Goal: Complete application form

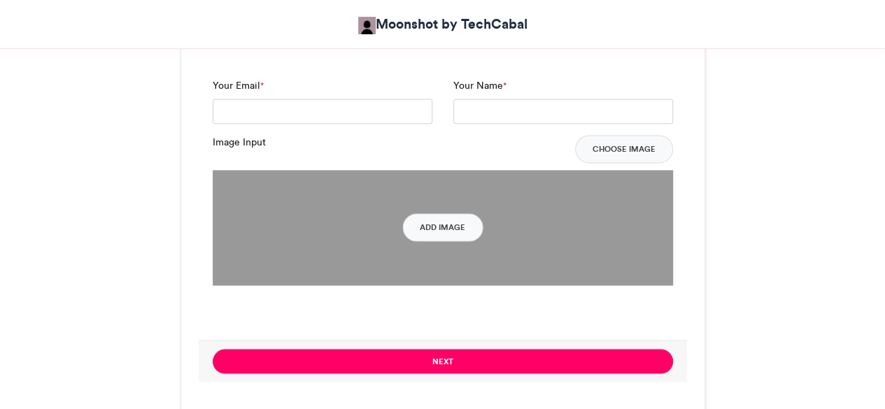
scroll to position [1061, 0]
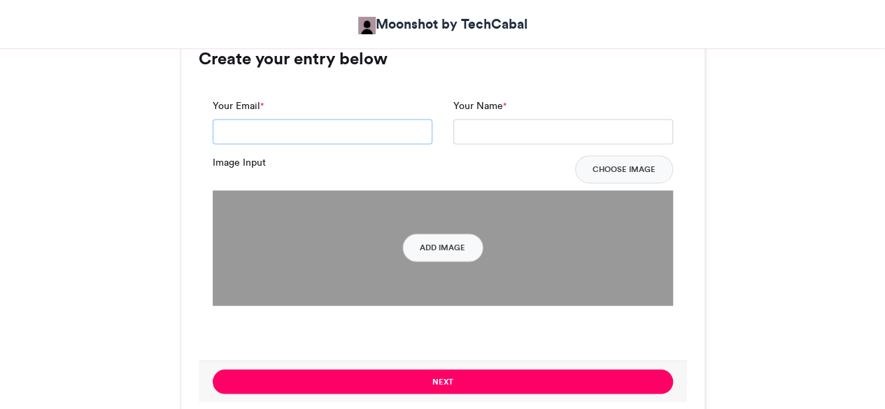
click at [406, 132] on input "Your Email *" at bounding box center [323, 131] width 220 height 25
type input "*"
type input "**********"
click at [517, 134] on input "Your Name *" at bounding box center [563, 131] width 220 height 25
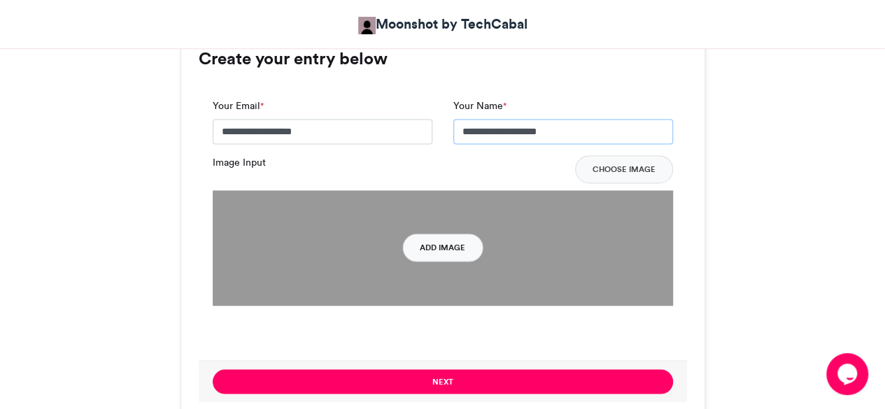
type input "**********"
click at [443, 258] on button "Add Image" at bounding box center [442, 248] width 80 height 28
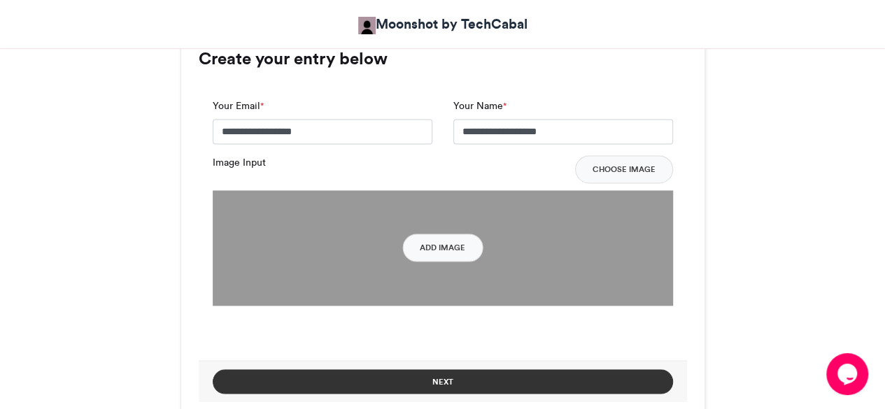
click at [550, 379] on button "Next" at bounding box center [443, 381] width 460 height 24
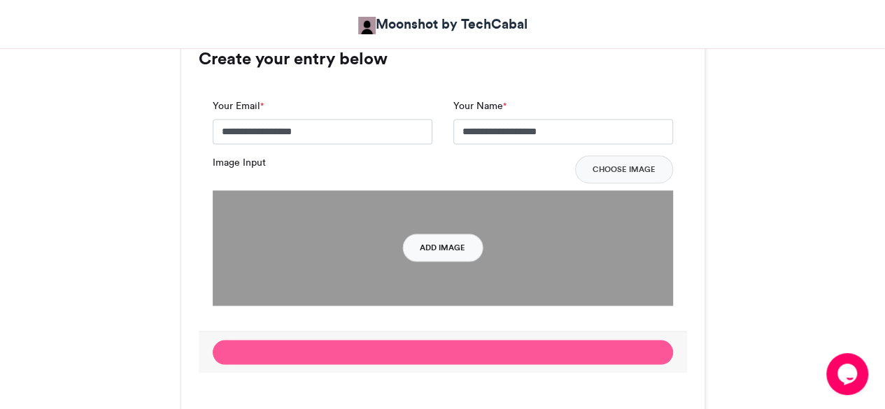
click at [460, 245] on button "Add Image" at bounding box center [442, 248] width 80 height 28
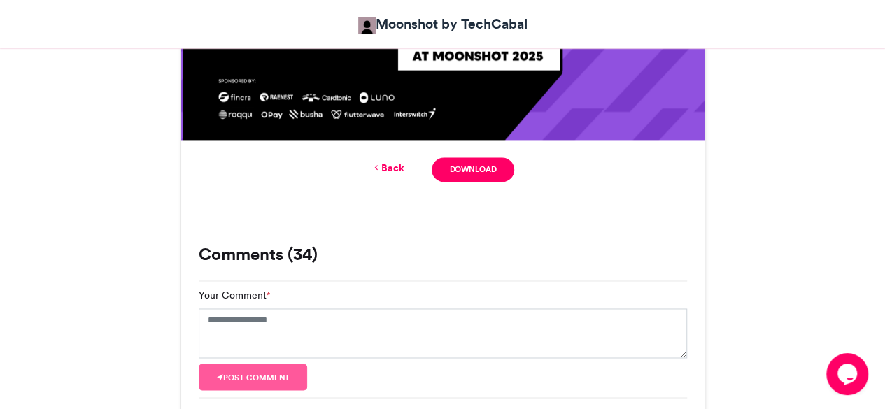
scroll to position [949, 0]
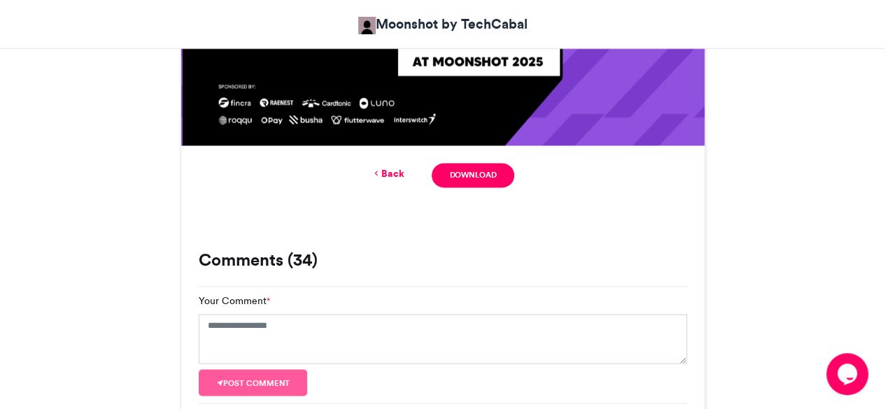
click at [397, 172] on link "Back" at bounding box center [387, 173] width 33 height 15
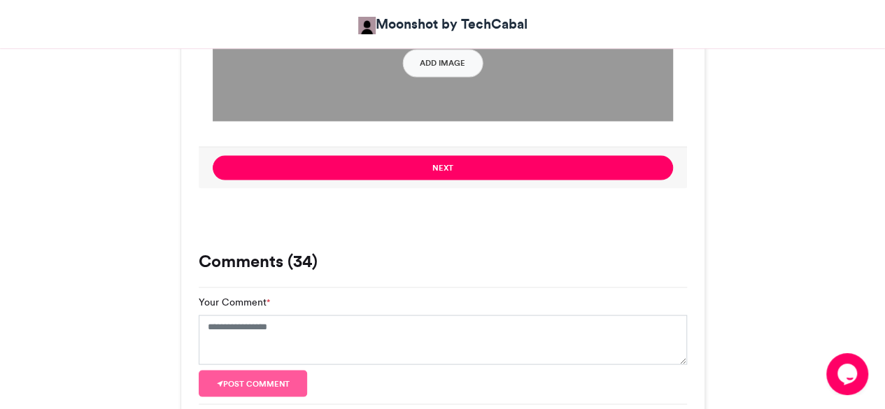
click at [659, 104] on img at bounding box center [443, 63] width 460 height 115
click at [465, 76] on button "Add Image" at bounding box center [442, 63] width 80 height 28
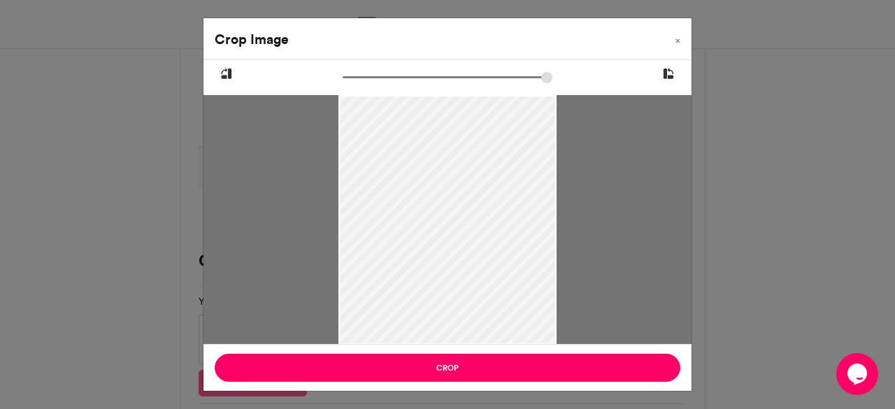
drag, startPoint x: 462, startPoint y: 224, endPoint x: 477, endPoint y: 238, distance: 19.8
click at [477, 238] on div at bounding box center [446, 233] width 217 height 496
click at [678, 43] on span "×" at bounding box center [677, 40] width 5 height 8
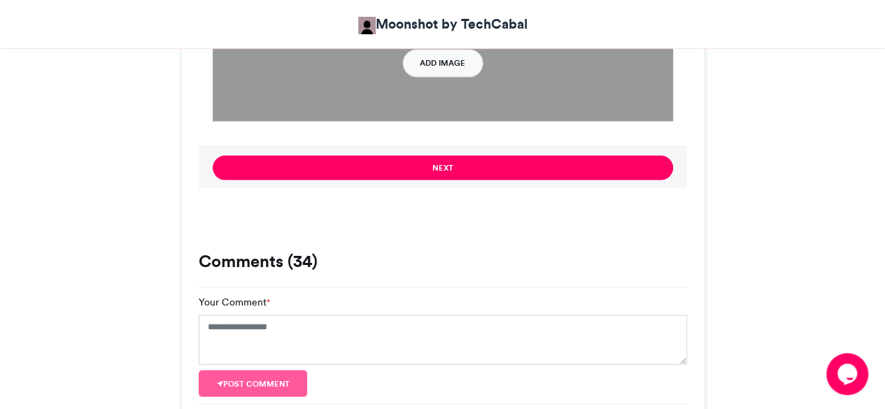
click at [448, 59] on button "Add Image" at bounding box center [442, 63] width 80 height 28
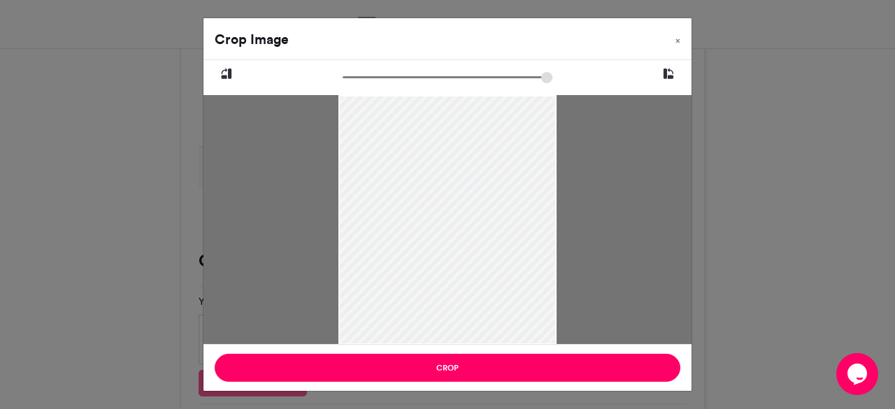
click at [469, 255] on div at bounding box center [446, 220] width 217 height 387
drag, startPoint x: 469, startPoint y: 255, endPoint x: 486, endPoint y: 255, distance: 16.8
click at [486, 255] on div at bounding box center [446, 241] width 217 height 387
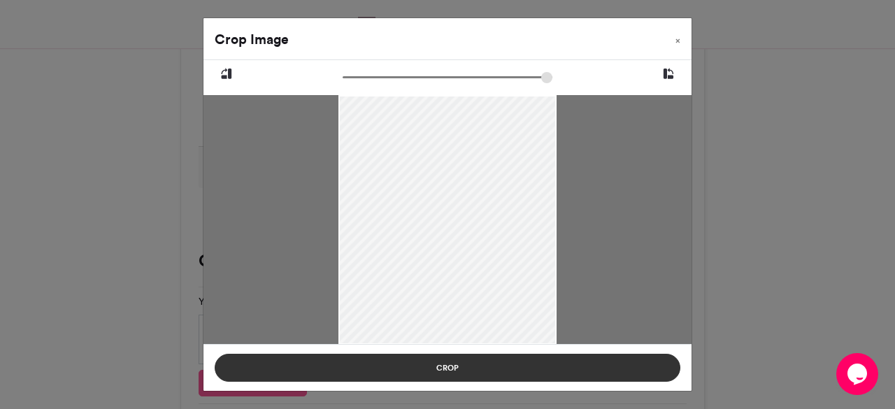
click at [473, 360] on button "Crop" at bounding box center [448, 368] width 466 height 28
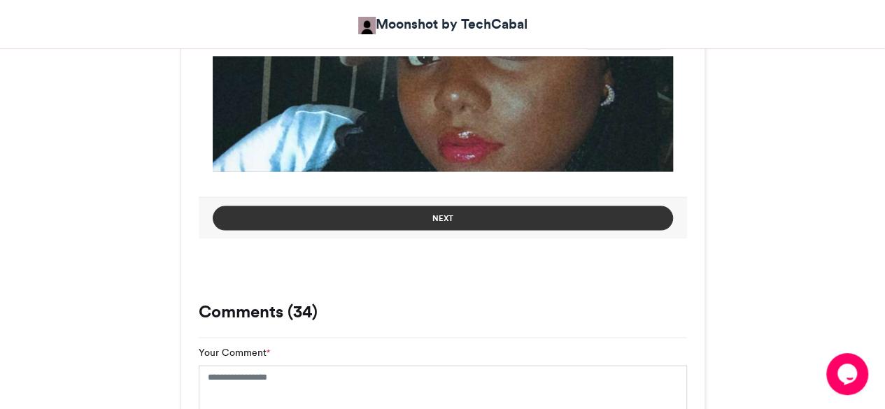
scroll to position [1200, 0]
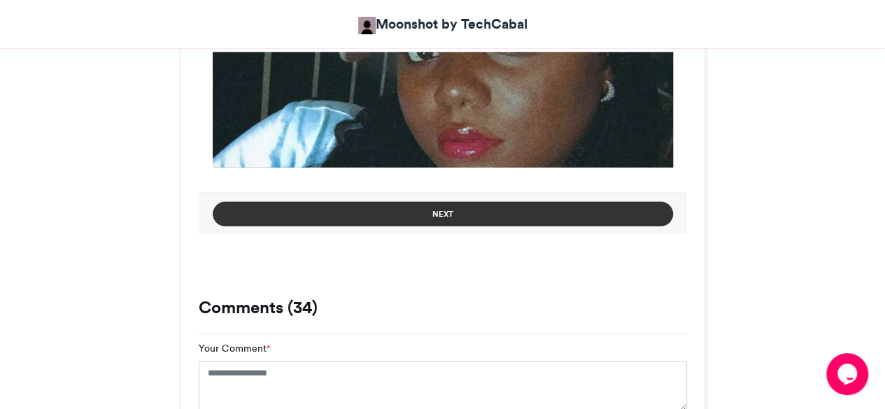
click at [646, 205] on button "Next" at bounding box center [443, 213] width 460 height 24
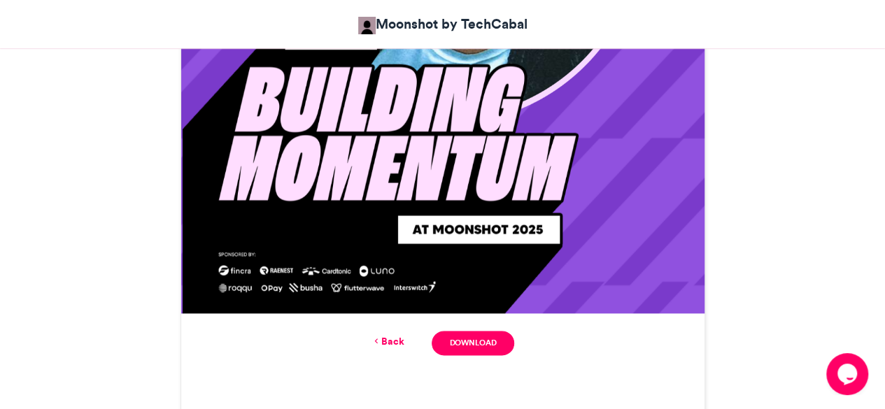
scroll to position [782, 0]
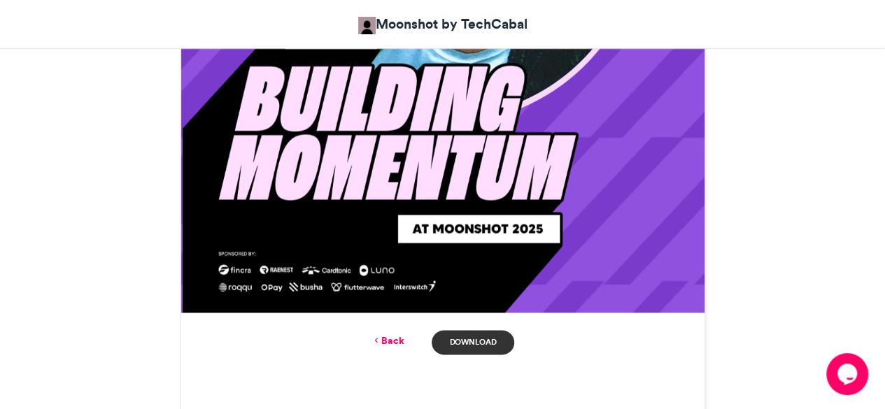
click at [487, 343] on link "Download" at bounding box center [472, 342] width 82 height 24
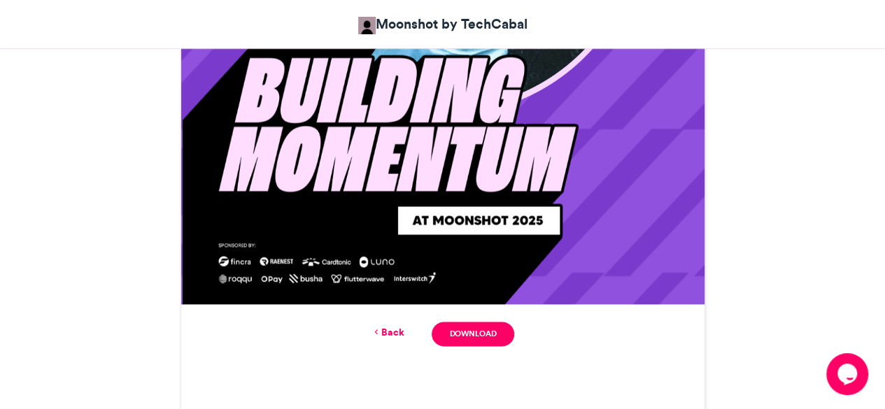
scroll to position [808, 0]
